Goal: Find specific page/section: Find specific page/section

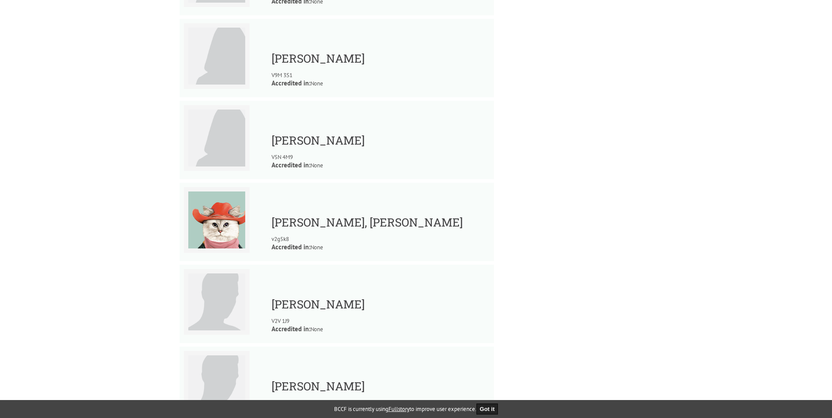
scroll to position [526, 0]
